Goal: Information Seeking & Learning: Learn about a topic

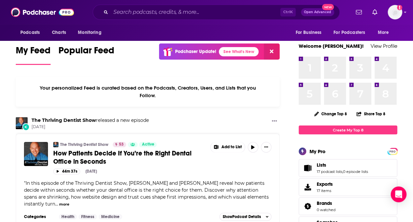
scroll to position [8, 0]
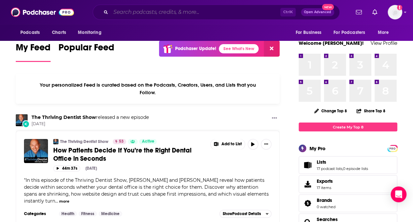
click at [178, 15] on input "Search podcasts, credits, & more..." at bounding box center [196, 12] width 170 height 11
click at [36, 74] on div "Your personalized Feed is curated based on the Podcasts, Creators, Users, and L…" at bounding box center [148, 89] width 264 height 30
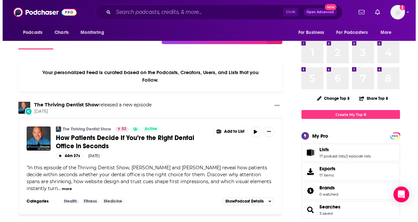
scroll to position [0, 0]
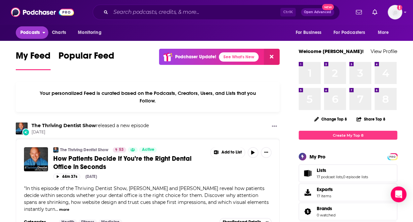
click at [34, 28] on span "Podcasts" at bounding box center [29, 32] width 19 height 9
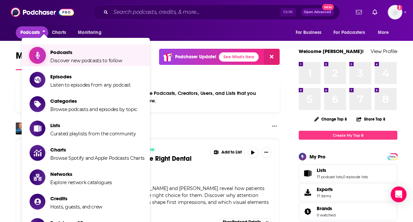
click at [67, 58] on span "Podcasts Discover new podcasts to follow" at bounding box center [86, 55] width 72 height 16
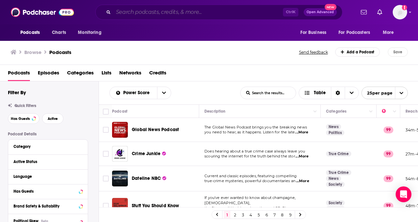
click at [139, 12] on input "Search podcasts, credits, & more..." at bounding box center [198, 12] width 170 height 11
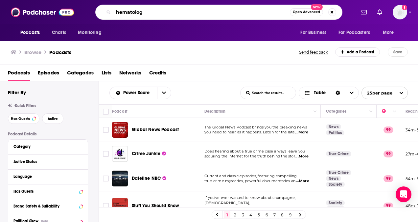
type input "hematology"
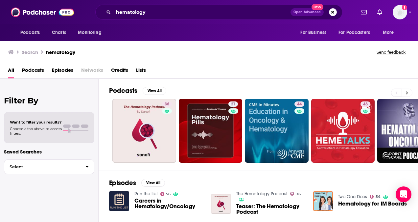
click at [407, 95] on button at bounding box center [407, 92] width 11 height 8
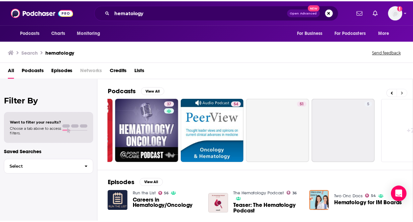
scroll to position [0, 295]
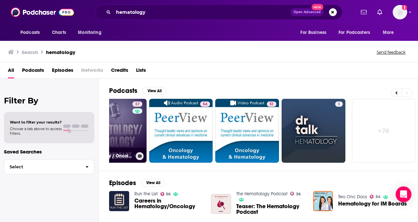
click at [122, 151] on link "37 Hematology / Oncology @Point of Care Podcasts" at bounding box center [115, 131] width 64 height 64
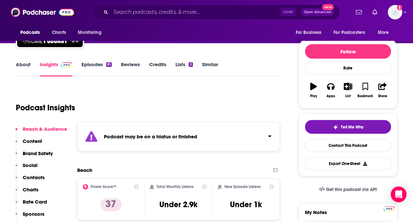
scroll to position [66, 0]
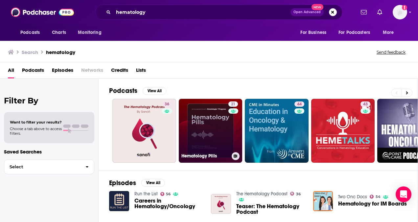
click at [199, 143] on link "21 Hematology Pills" at bounding box center [211, 131] width 64 height 64
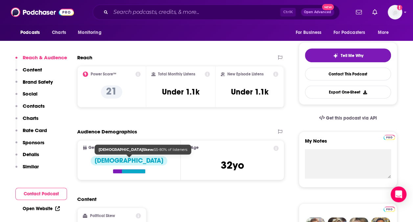
scroll to position [99, 0]
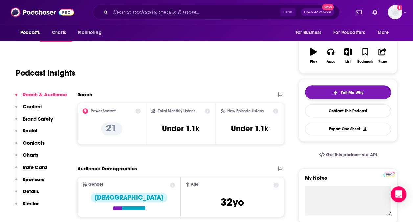
click at [351, 91] on span "Tell Me Why" at bounding box center [352, 92] width 23 height 5
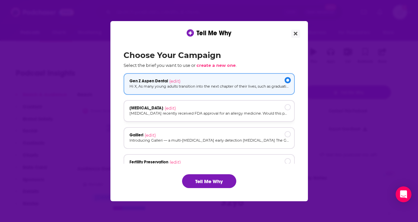
scroll to position [0, 0]
click at [297, 34] on icon "Close" at bounding box center [296, 34] width 4 height 4
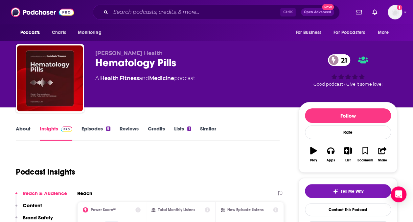
click at [113, 63] on div "Hematology Pills 21" at bounding box center [191, 62] width 193 height 13
click at [175, 68] on div "Hematology Pills 21" at bounding box center [191, 62] width 193 height 13
click at [165, 65] on div "Hematology Pills 21" at bounding box center [191, 62] width 193 height 13
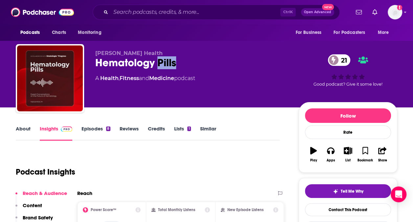
click at [165, 65] on div "Hematology Pills 21" at bounding box center [191, 62] width 193 height 13
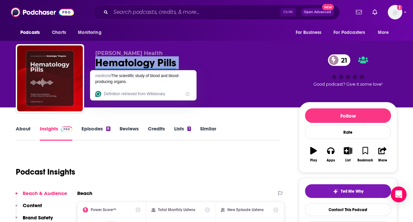
copy div "Hematology Pills 21"
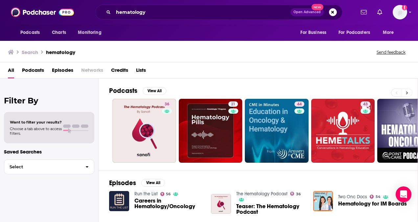
click at [408, 92] on icon at bounding box center [408, 92] width 2 height 3
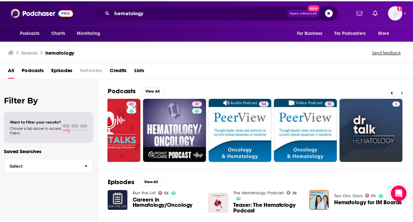
scroll to position [0, 295]
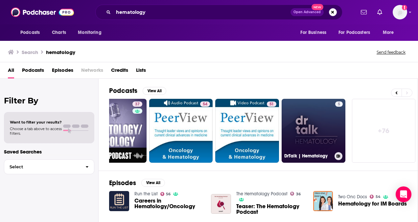
click at [319, 144] on link "5 DrTalk | Hematology" at bounding box center [314, 131] width 64 height 64
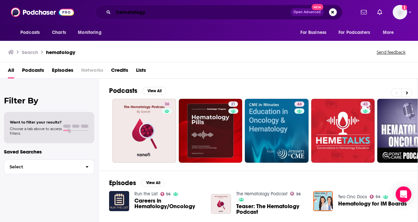
click at [142, 9] on input "hematology" at bounding box center [201, 12] width 177 height 11
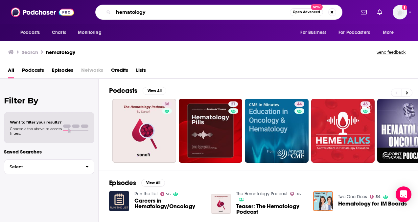
click at [142, 9] on input "hematology" at bounding box center [201, 12] width 177 height 11
type input "[MEDICAL_DATA]"
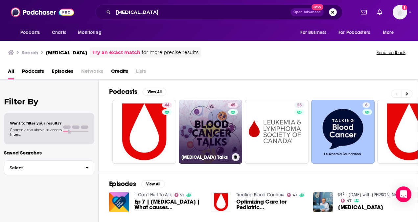
click at [193, 137] on link "45 [MEDICAL_DATA] Talks" at bounding box center [211, 132] width 64 height 64
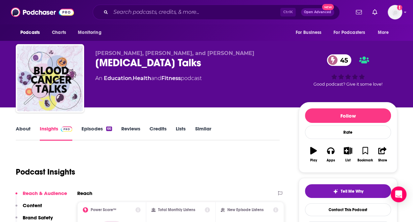
click at [124, 64] on div "[MEDICAL_DATA] Talks 45" at bounding box center [191, 62] width 193 height 13
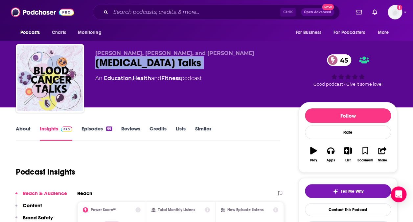
click at [124, 64] on div "[MEDICAL_DATA] Talks 45" at bounding box center [191, 62] width 193 height 13
copy div "[MEDICAL_DATA] Talks 45"
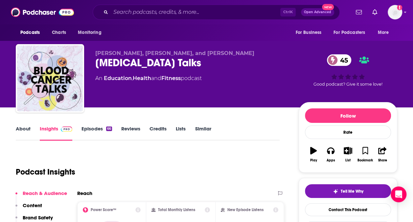
drag, startPoint x: 222, startPoint y: 105, endPoint x: 226, endPoint y: 105, distance: 3.6
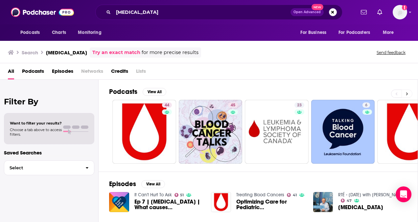
click at [409, 91] on button at bounding box center [407, 93] width 11 height 8
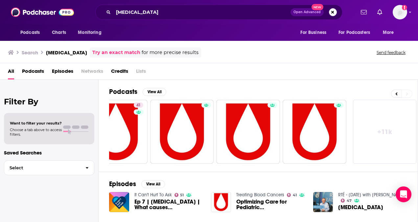
scroll to position [0, 295]
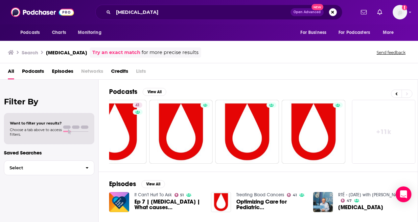
click at [395, 136] on link "+ 11k" at bounding box center [384, 132] width 64 height 64
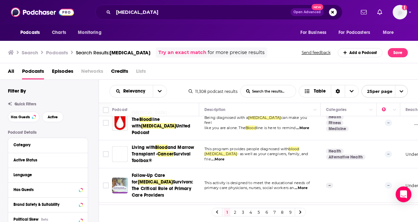
scroll to position [597, 0]
